Goal: Information Seeking & Learning: Find specific fact

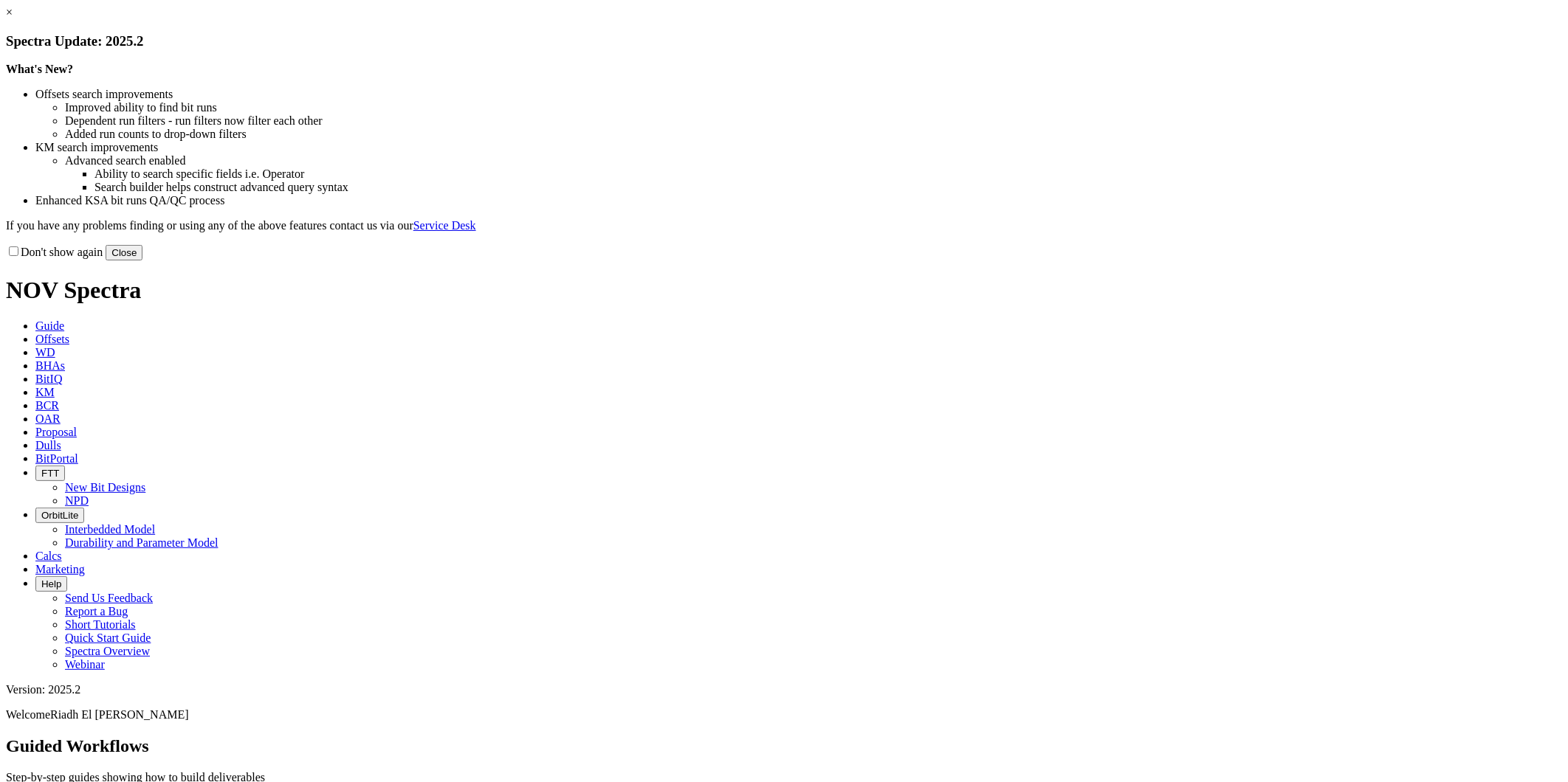
click at [142, 260] on button "Close" at bounding box center [124, 252] width 37 height 16
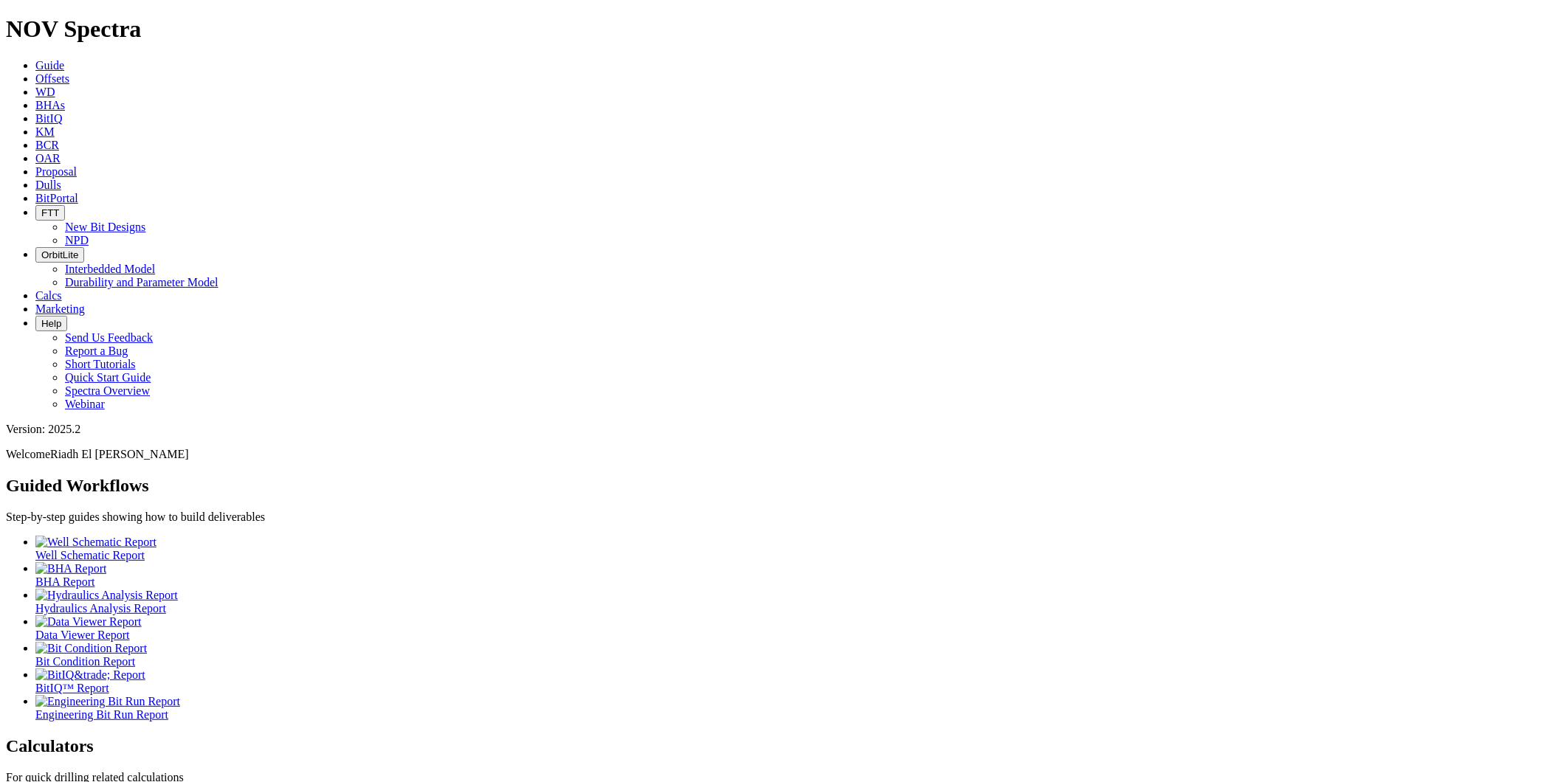
click at [36, 112] on icon at bounding box center [36, 118] width 0 height 12
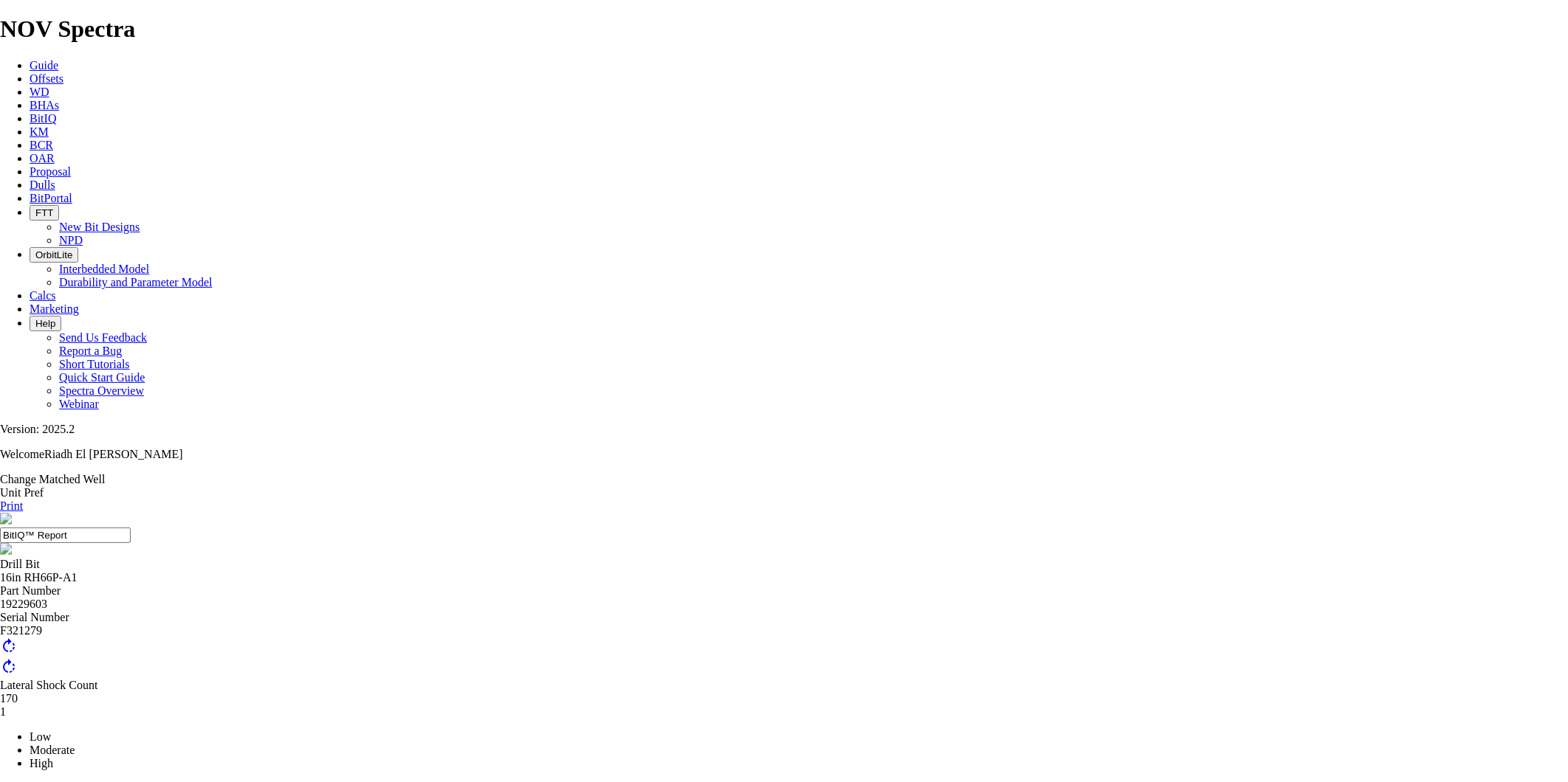
click at [56, 112] on link "BitIQ" at bounding box center [43, 118] width 26 height 12
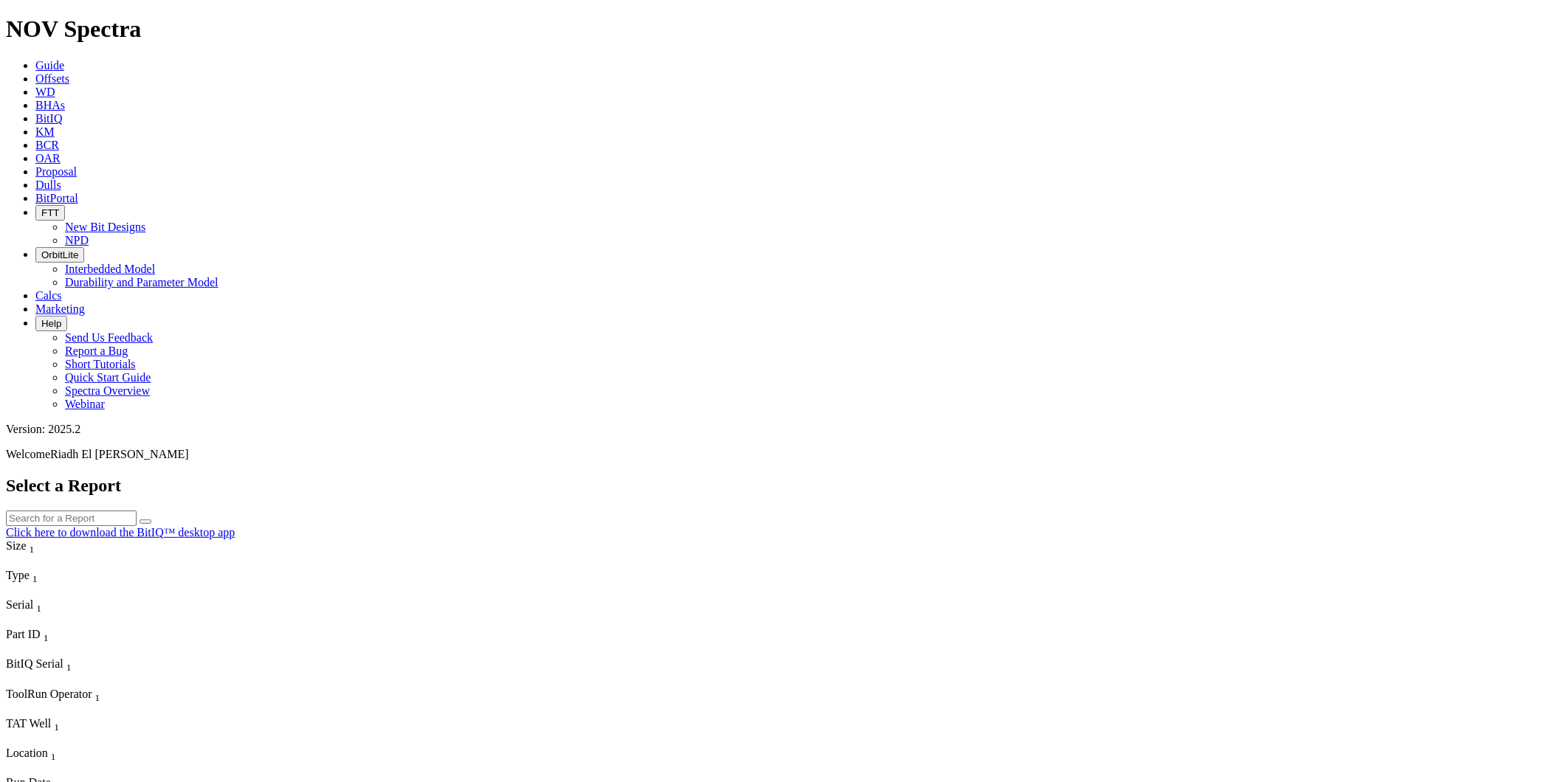
click at [9, 763] on icon "Column Menu" at bounding box center [8, 769] width 3 height 12
click at [159, 746] on div "Location 1" at bounding box center [83, 754] width 154 height 16
click at [48, 746] on span "Location" at bounding box center [27, 752] width 42 height 12
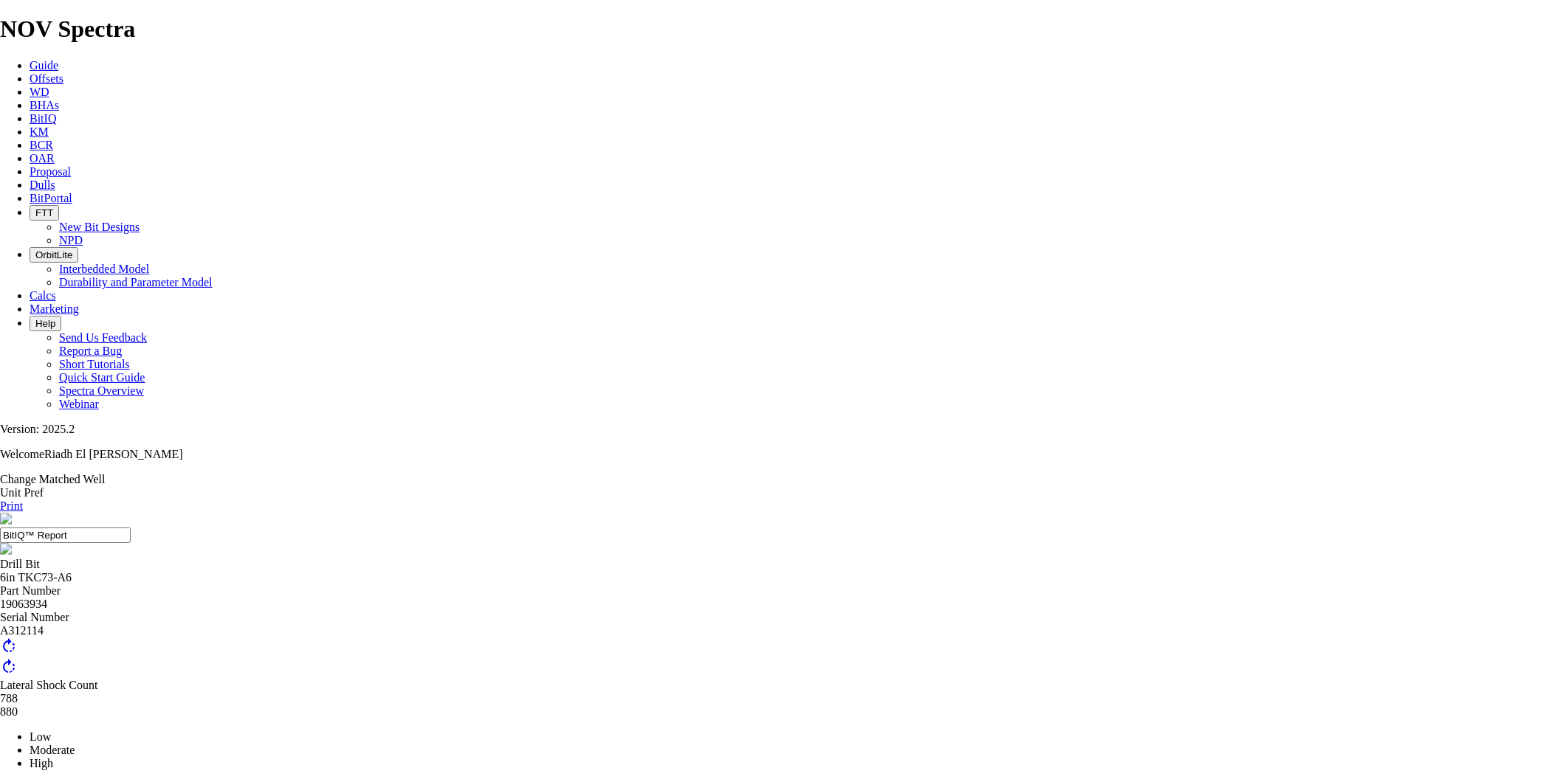
click at [857, 653] on div at bounding box center [785, 653] width 1980 height 0
click at [1504, 499] on div "Print" at bounding box center [784, 506] width 1568 height 13
click at [0, 499] on icon at bounding box center [0, 506] width 0 height 12
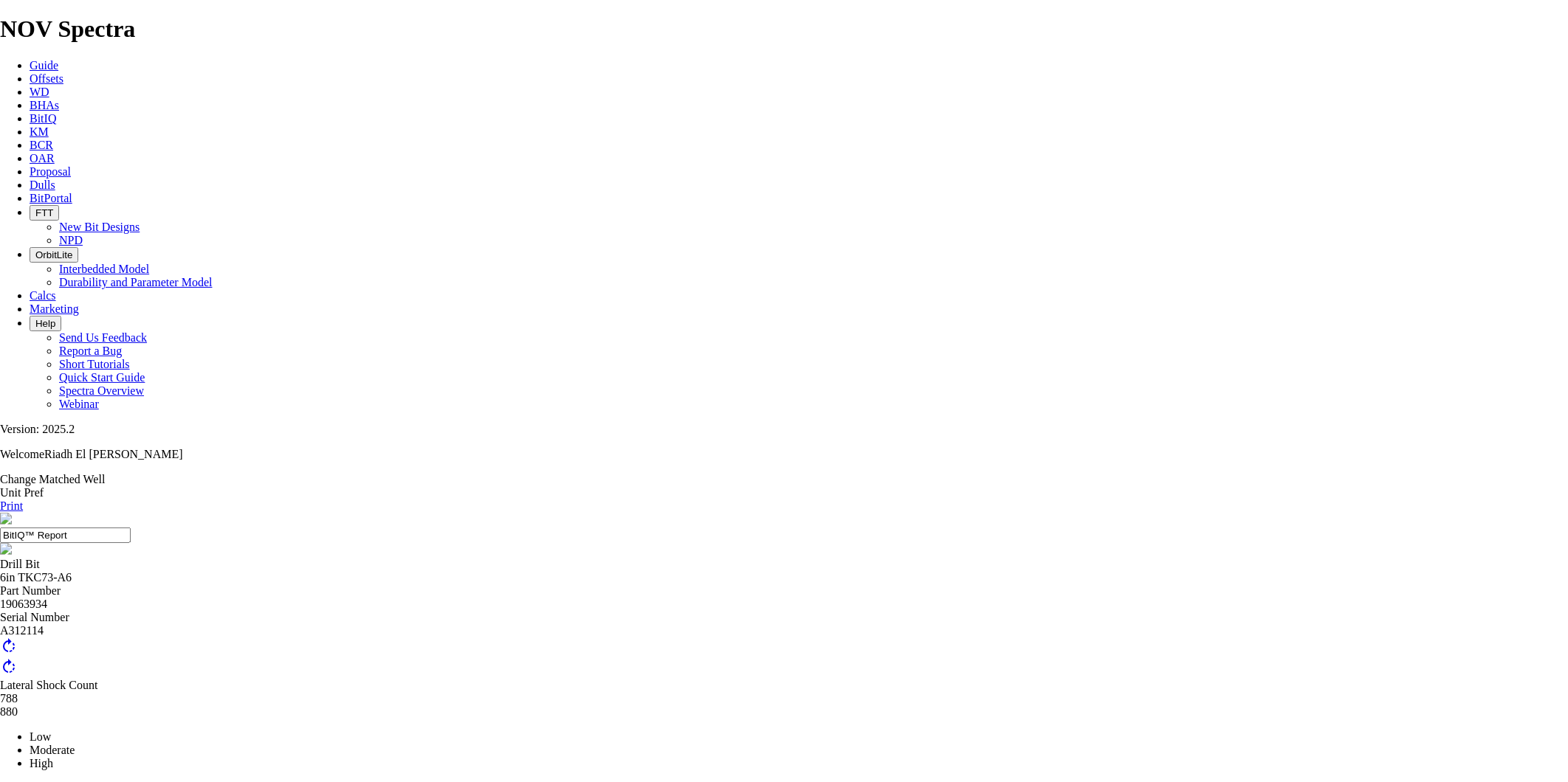
click at [55, 179] on link "Dulls" at bounding box center [42, 185] width 26 height 12
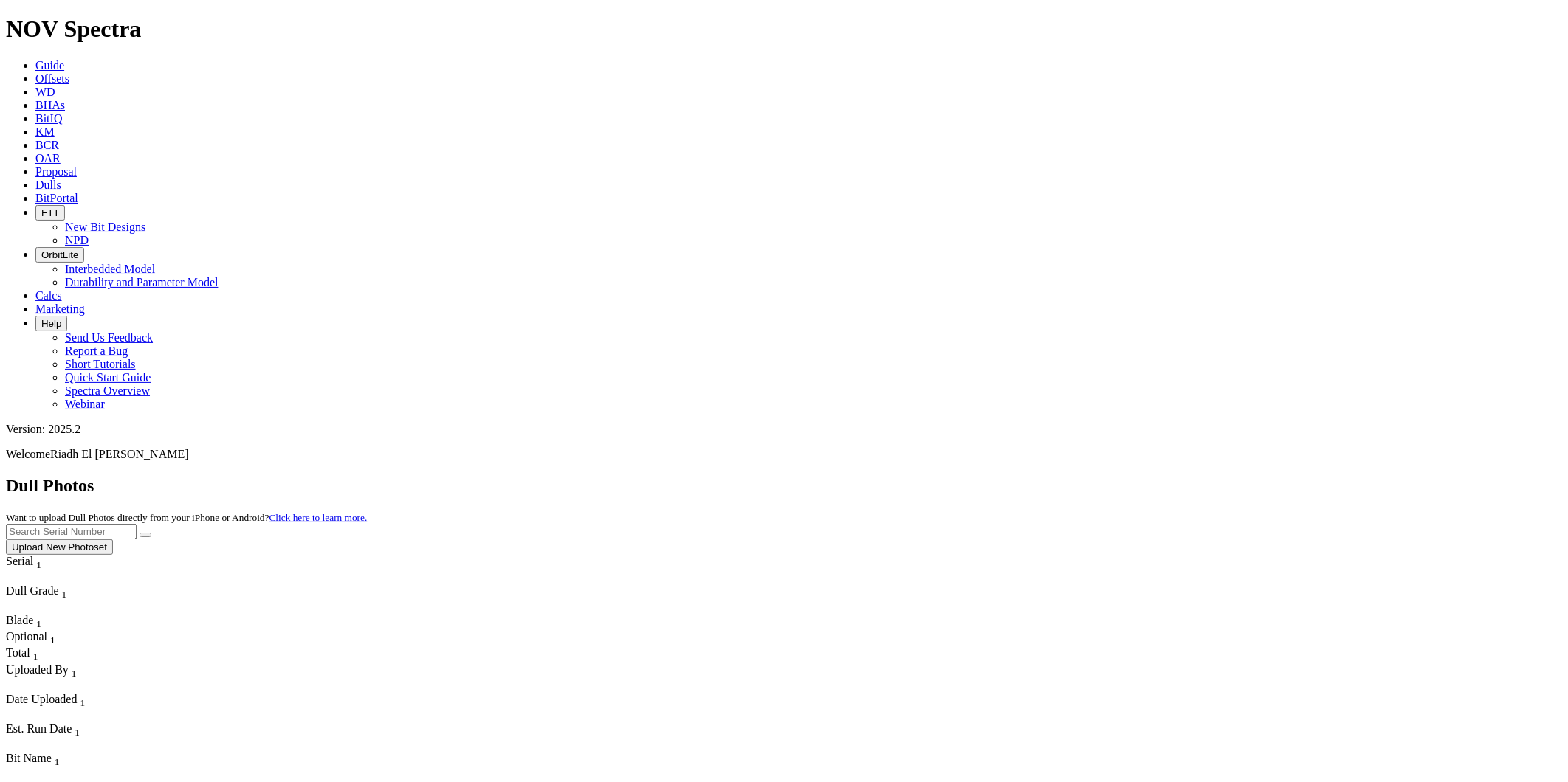
click at [78, 192] on span "BitPortal" at bounding box center [57, 198] width 43 height 12
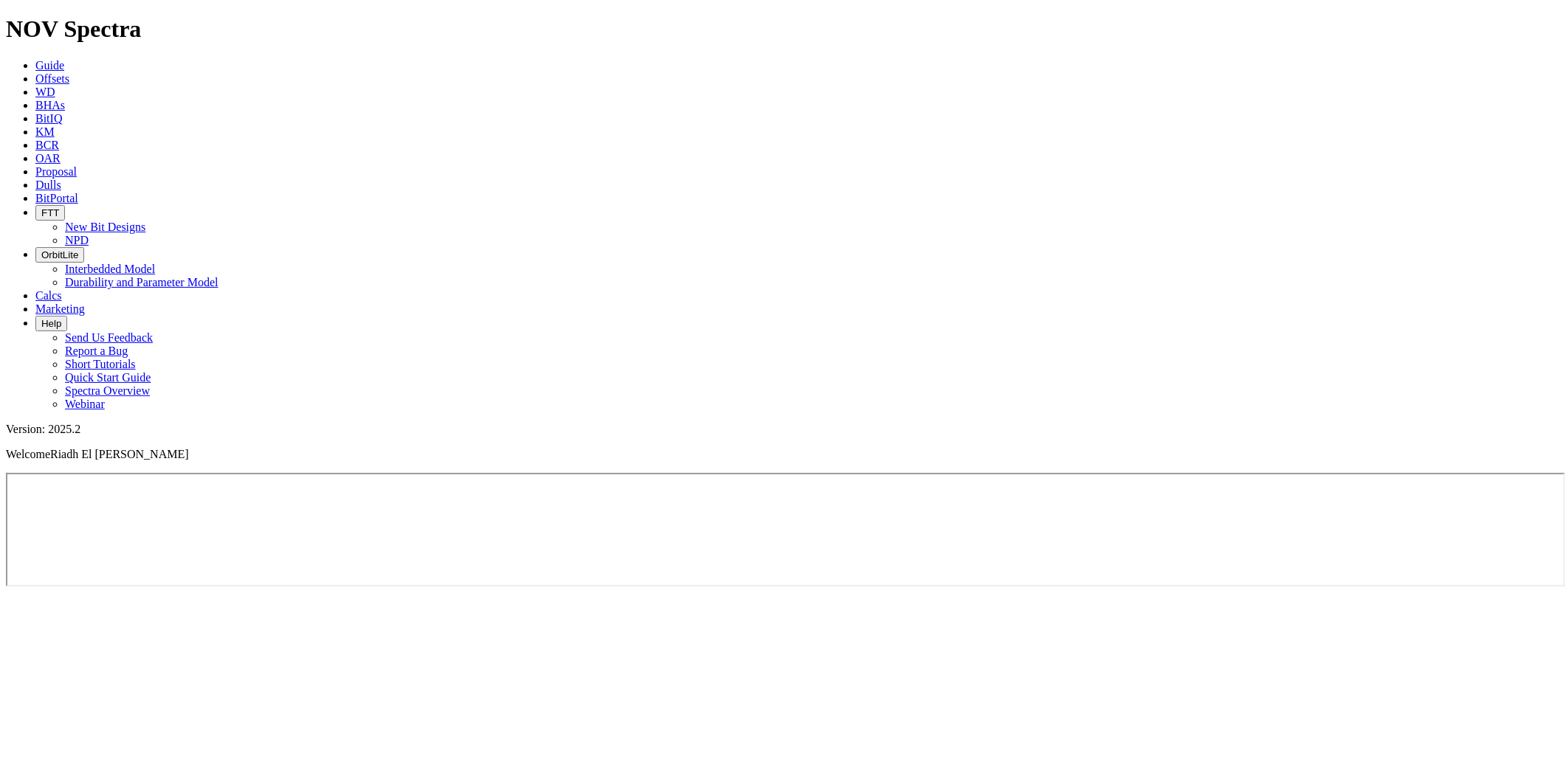
click at [62, 112] on link "BitIQ" at bounding box center [49, 118] width 26 height 12
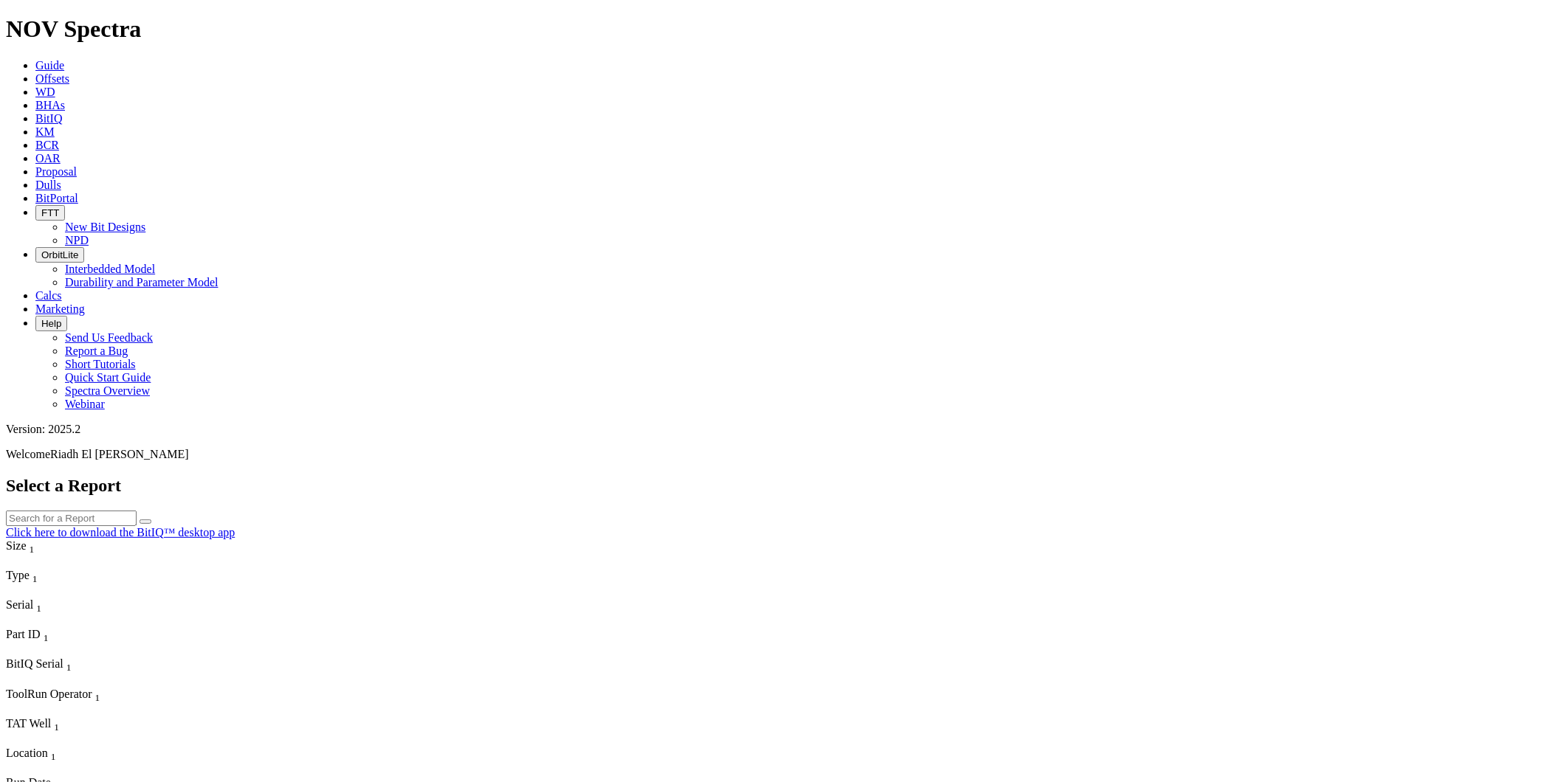
click at [48, 746] on span "Location" at bounding box center [27, 752] width 42 height 12
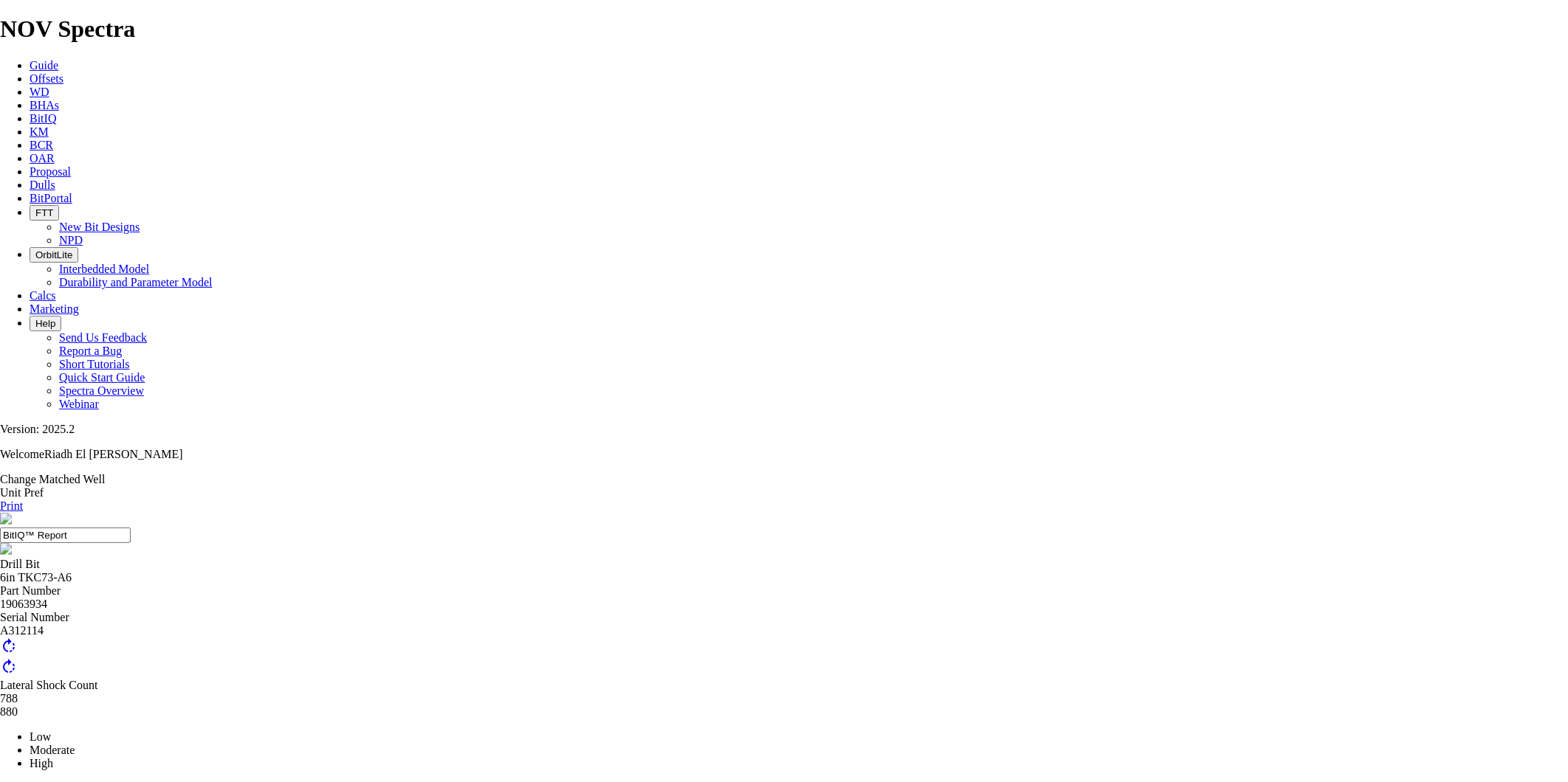
click at [183, 679] on img at bounding box center [91, 715] width 183 height 74
click at [183, 679] on icon "5% 7% 88% Stick Slip Indicator" at bounding box center [91, 715] width 183 height 74
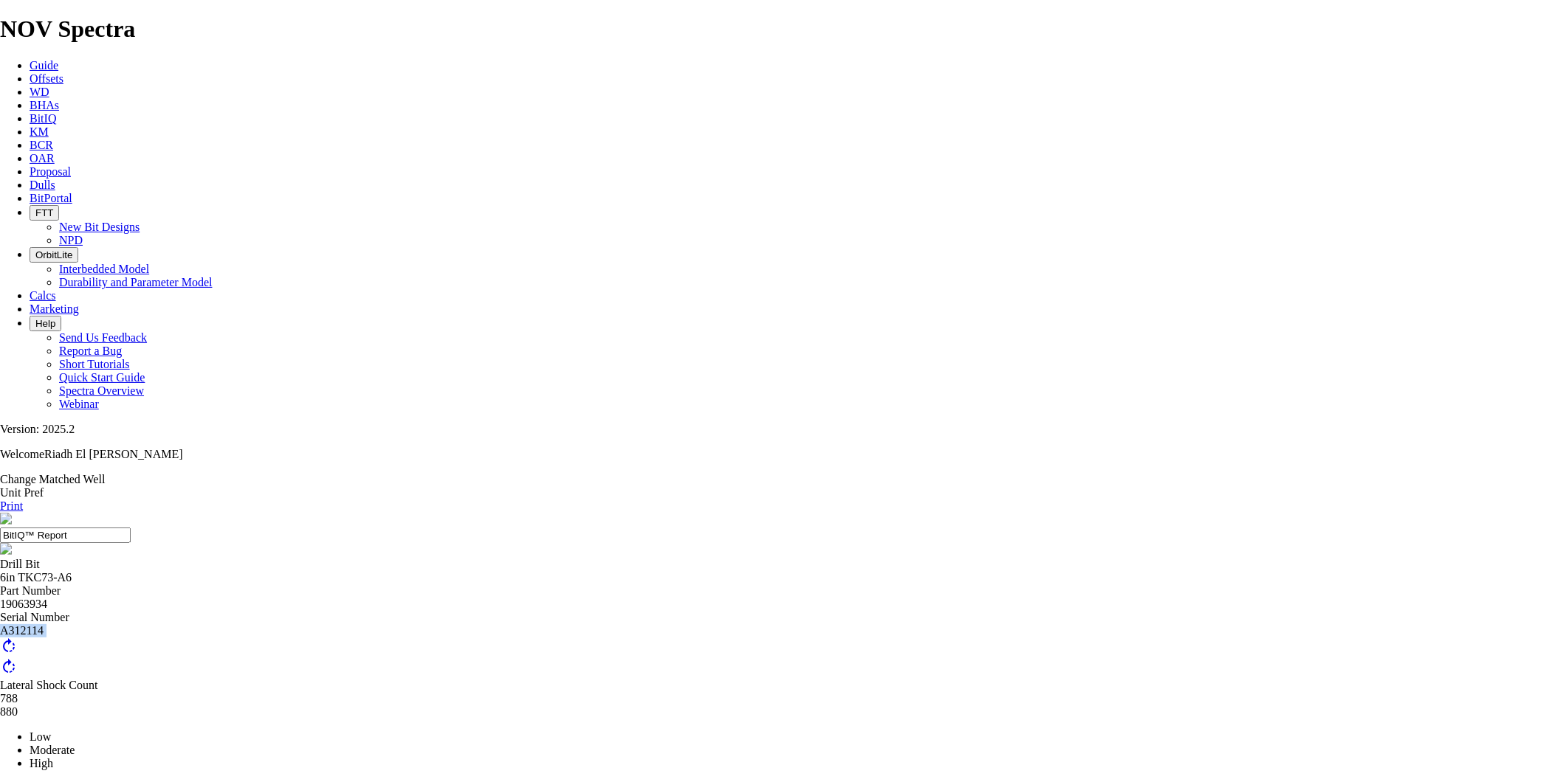
drag, startPoint x: 668, startPoint y: 274, endPoint x: 580, endPoint y: 273, distance: 88.0
copy section "A312114 rotate_right rotate_right 5% 7% 88% Stick Slip Indicator"
click at [55, 179] on link "Dulls" at bounding box center [42, 185] width 26 height 12
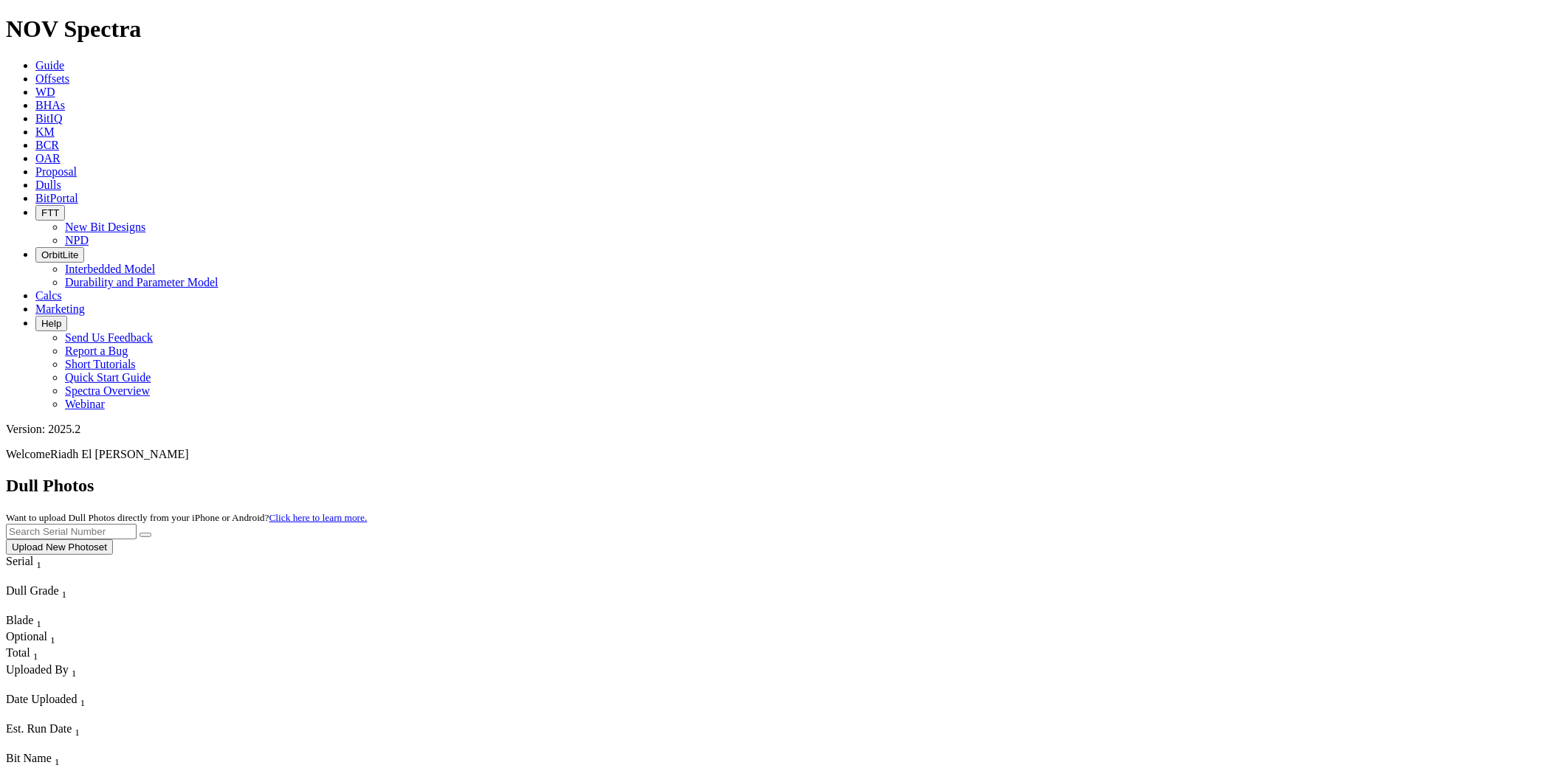
click at [137, 524] on input "text" at bounding box center [71, 532] width 131 height 16
paste input "A312114"
type input "A312114"
click at [140, 533] on button "submit" at bounding box center [145, 535] width 12 height 5
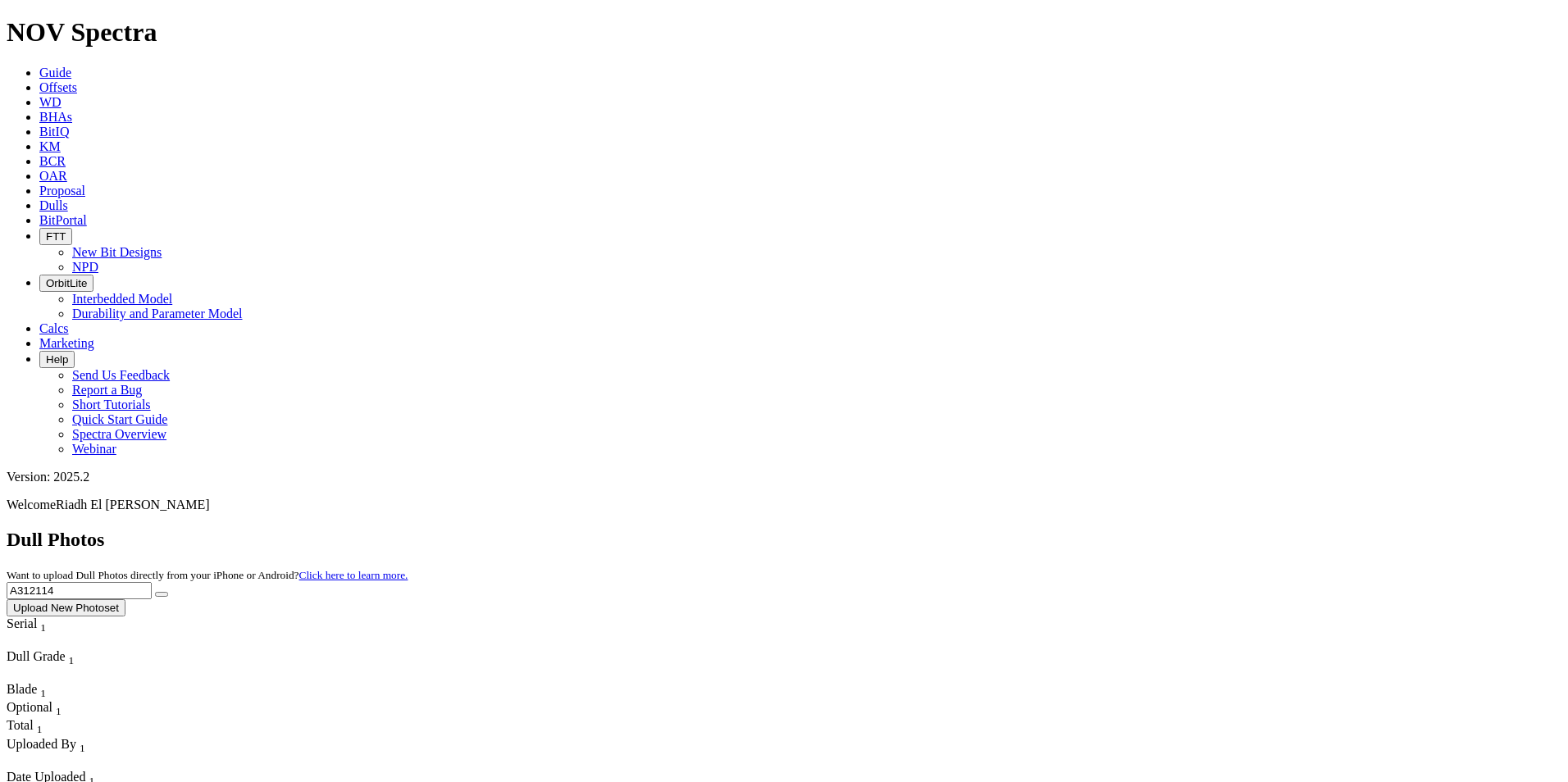
click at [77, 80] on span "Offsets" at bounding box center [59, 87] width 38 height 14
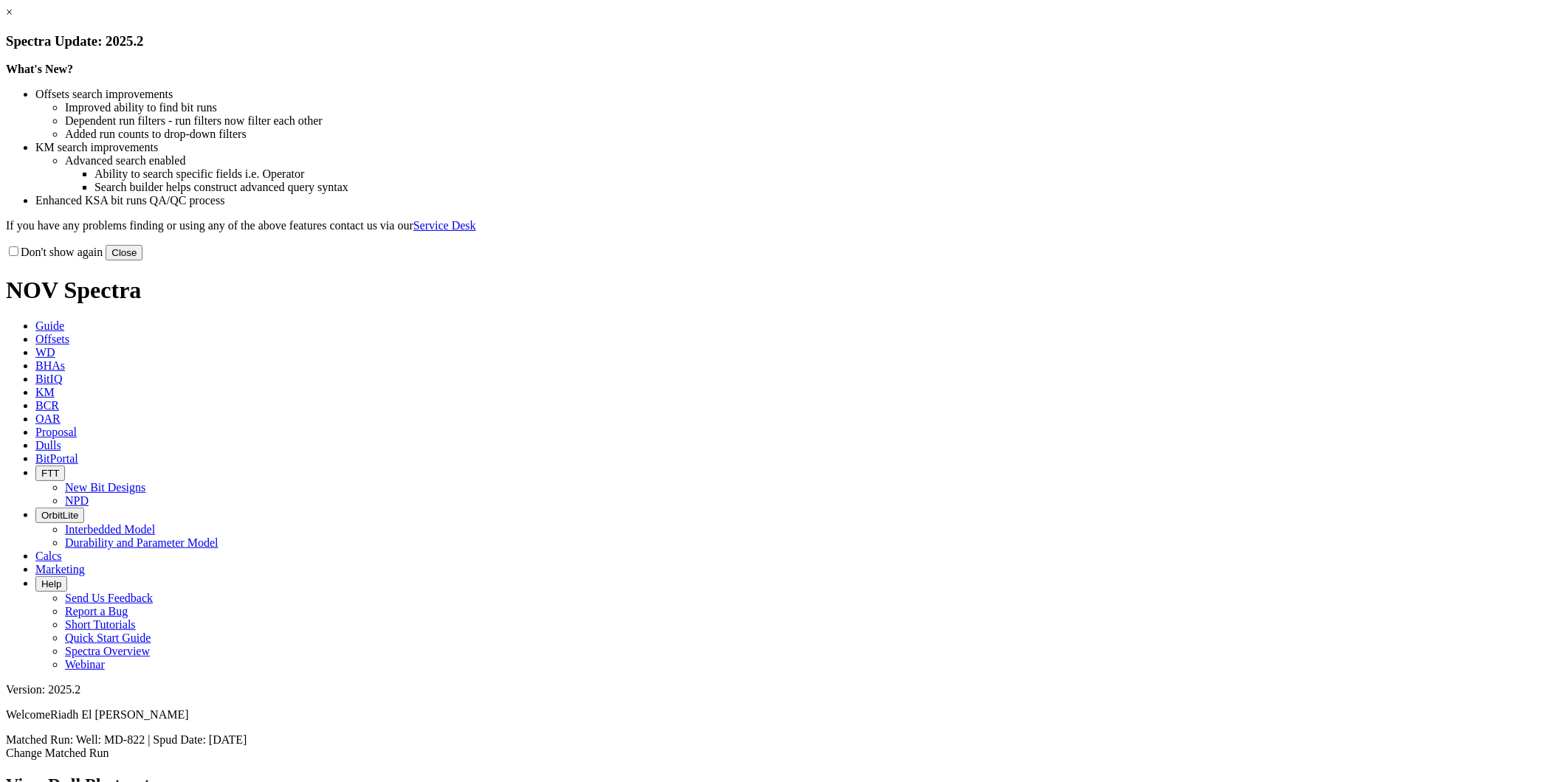
click at [142, 260] on button "Close" at bounding box center [124, 252] width 37 height 16
